Goal: Use online tool/utility: Use online tool/utility

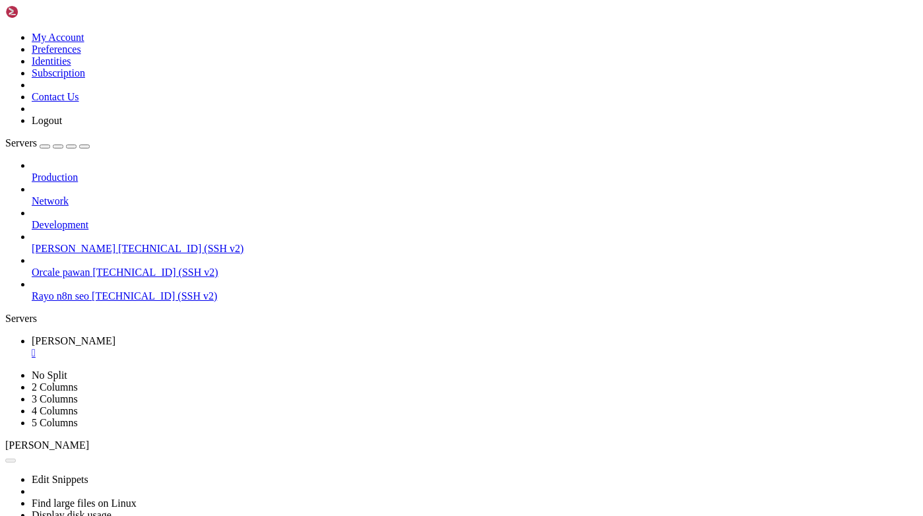
scroll to position [10, 0]
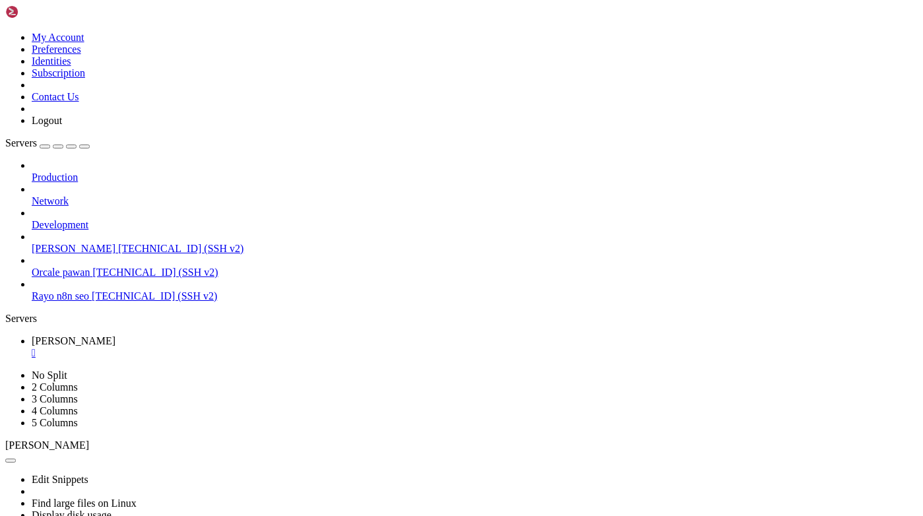
paste textarea "sudo lsof -i :8000"
type textarea "sudo lsof -i :8000"
drag, startPoint x: 12, startPoint y: 896, endPoint x: 482, endPoint y: 986, distance: 478.2
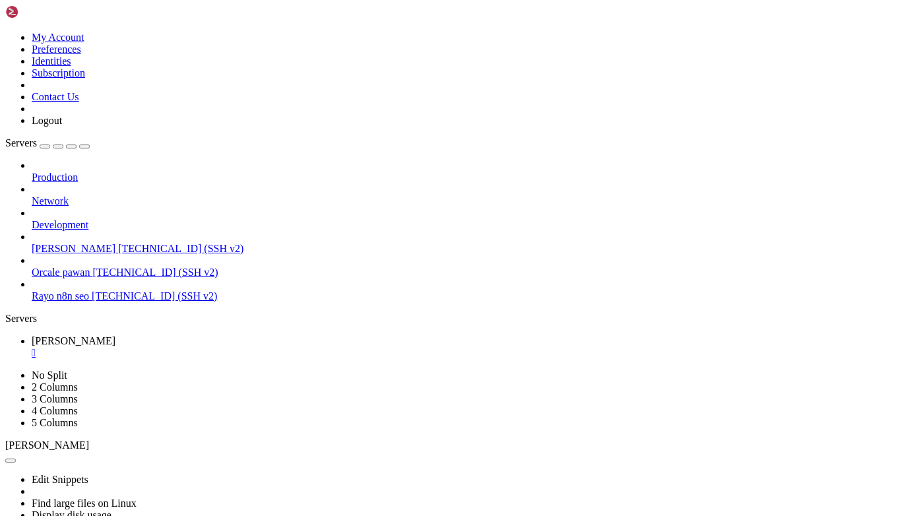
drag, startPoint x: 11, startPoint y: 901, endPoint x: 478, endPoint y: 973, distance: 472.5
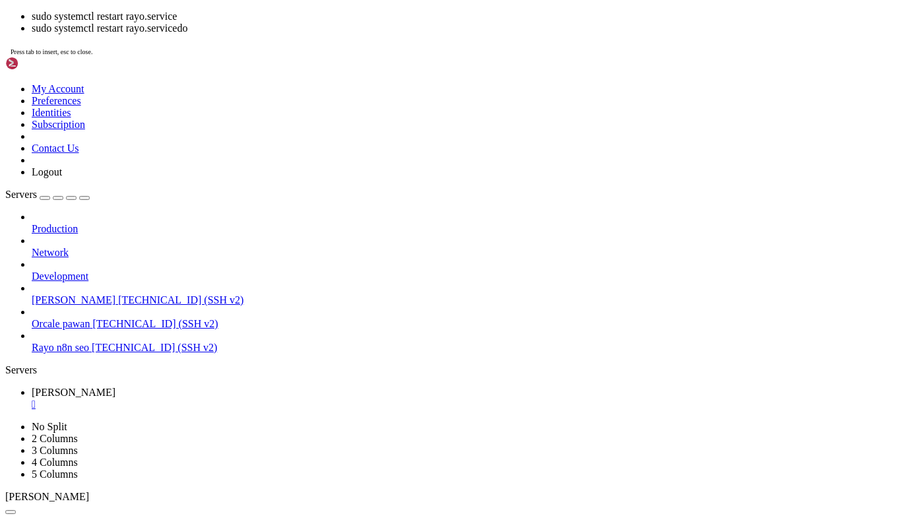
scroll to position [790, 0]
